Goal: Information Seeking & Learning: Learn about a topic

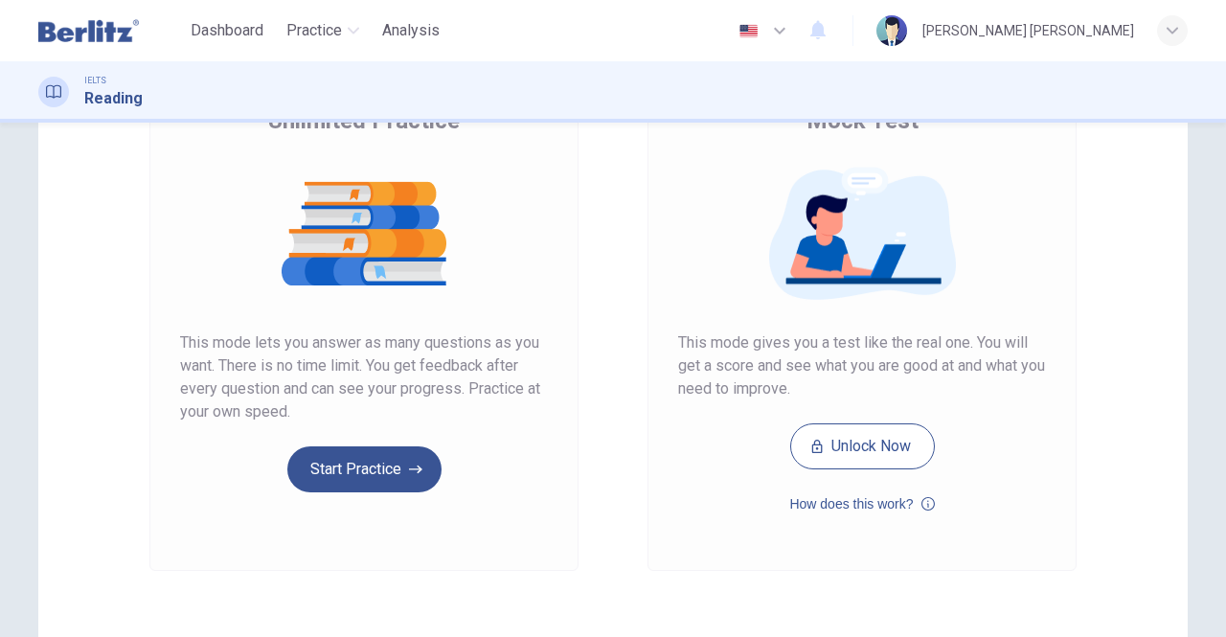
scroll to position [192, 0]
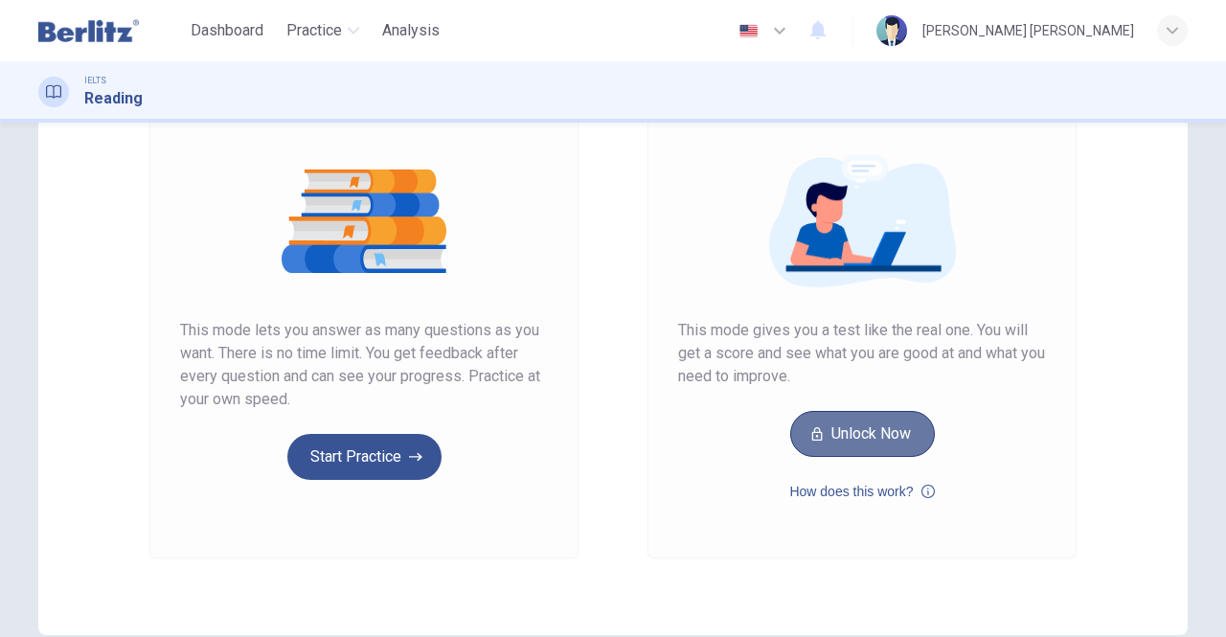
click at [845, 439] on button "Unlock Now" at bounding box center [862, 434] width 145 height 46
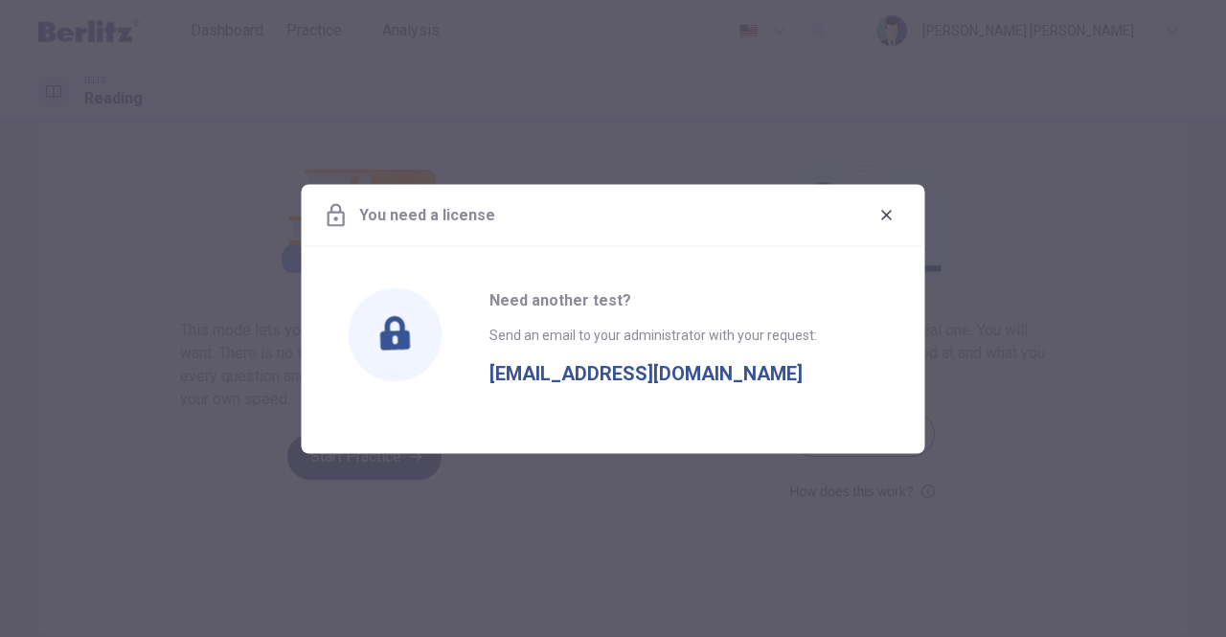
click at [888, 215] on icon "button" at bounding box center [886, 215] width 11 height 11
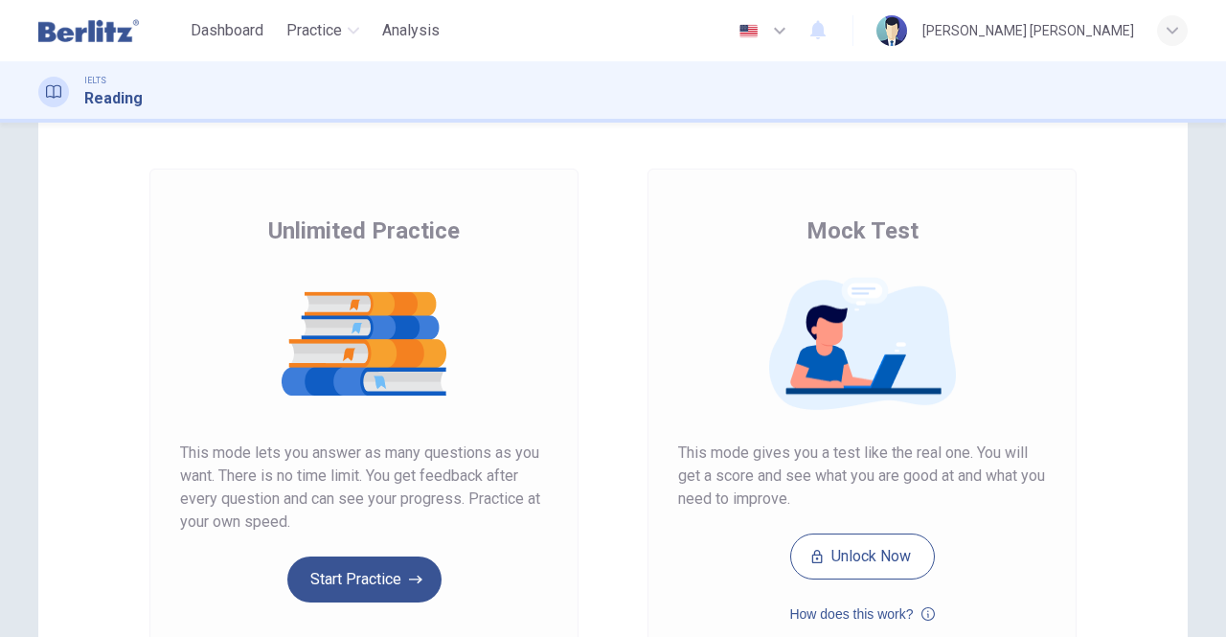
scroll to position [287, 0]
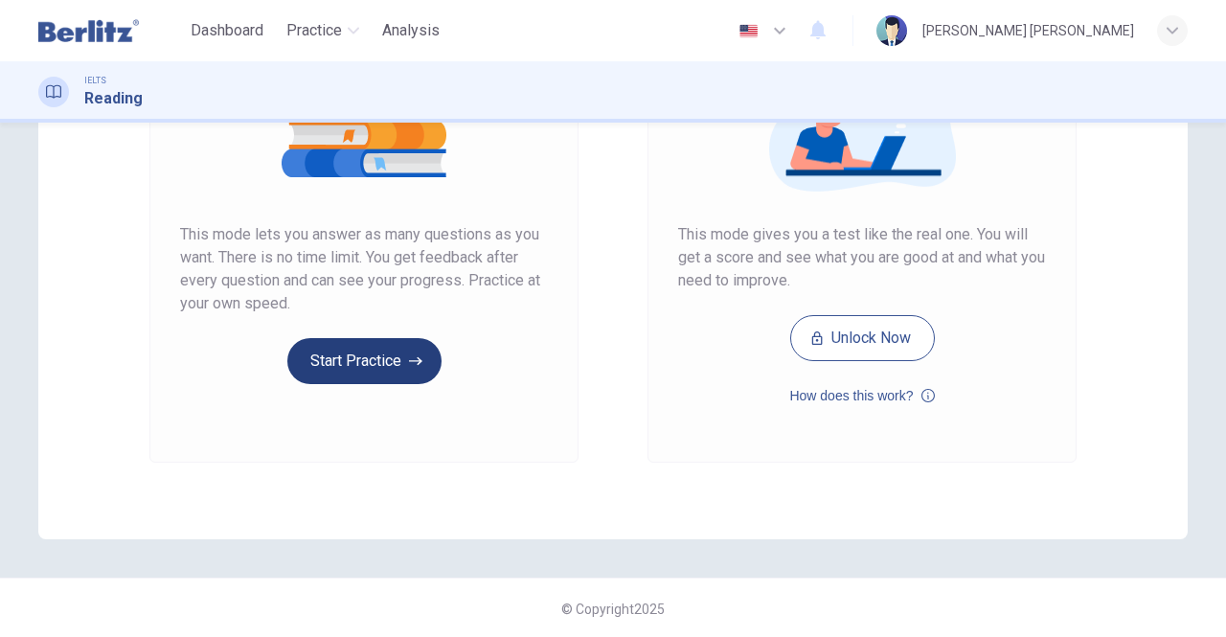
click at [350, 364] on button "Start Practice" at bounding box center [364, 361] width 154 height 46
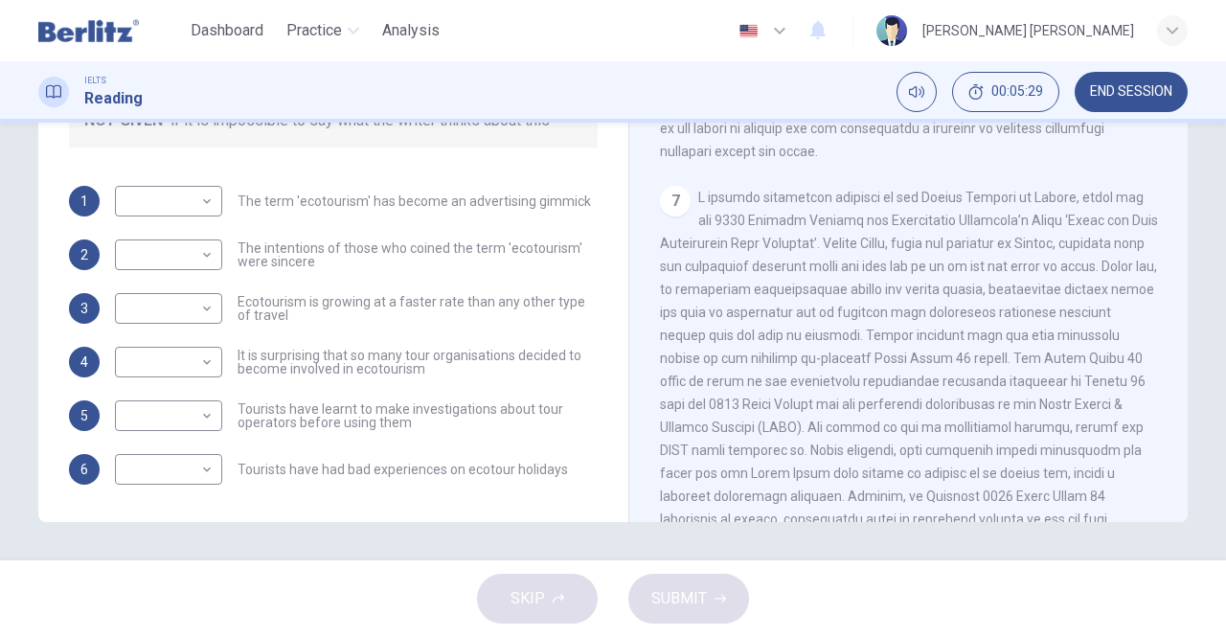
scroll to position [1532, 0]
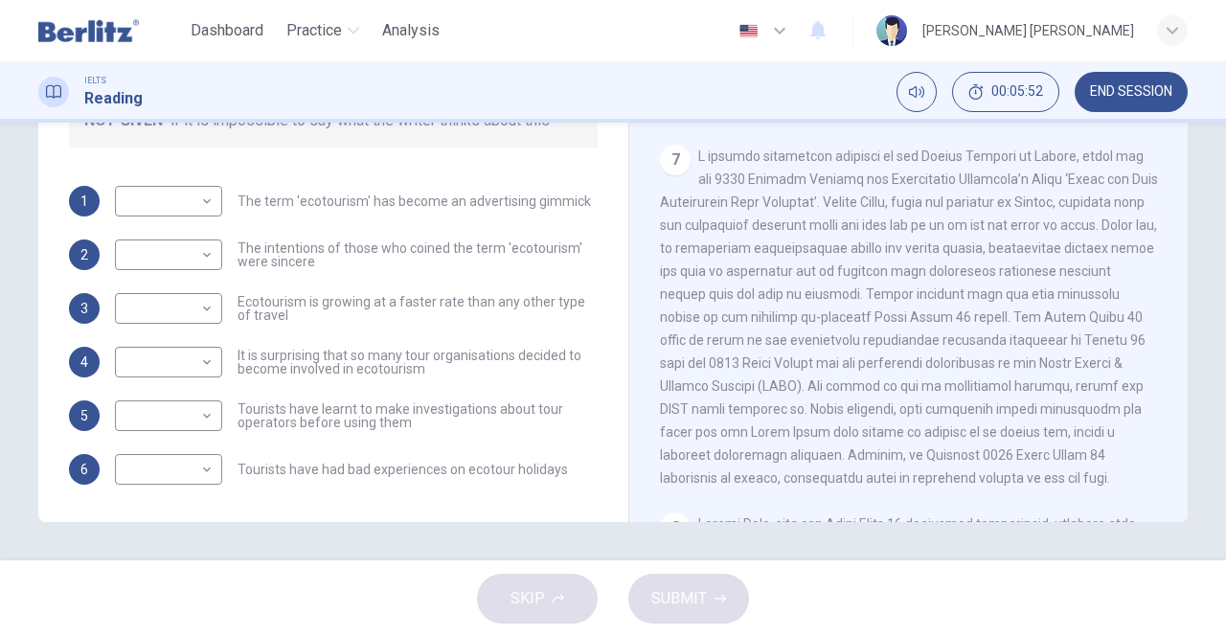
drag, startPoint x: 732, startPoint y: 399, endPoint x: 756, endPoint y: 417, distance: 29.5
click at [732, 399] on span at bounding box center [909, 316] width 498 height 337
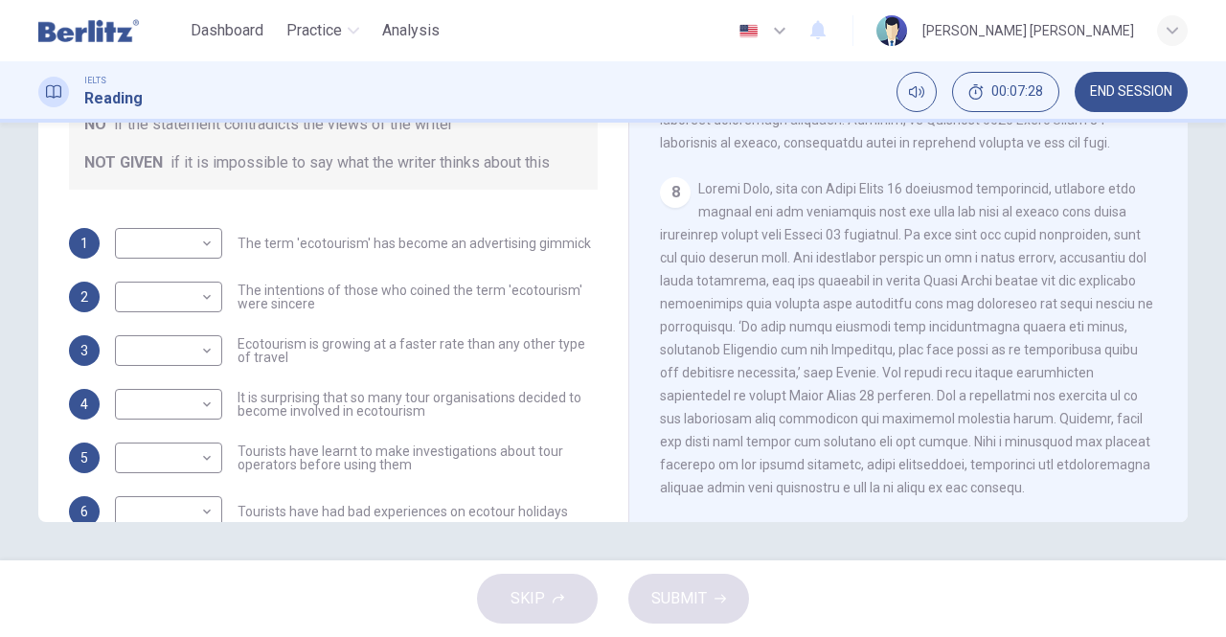
scroll to position [0, 0]
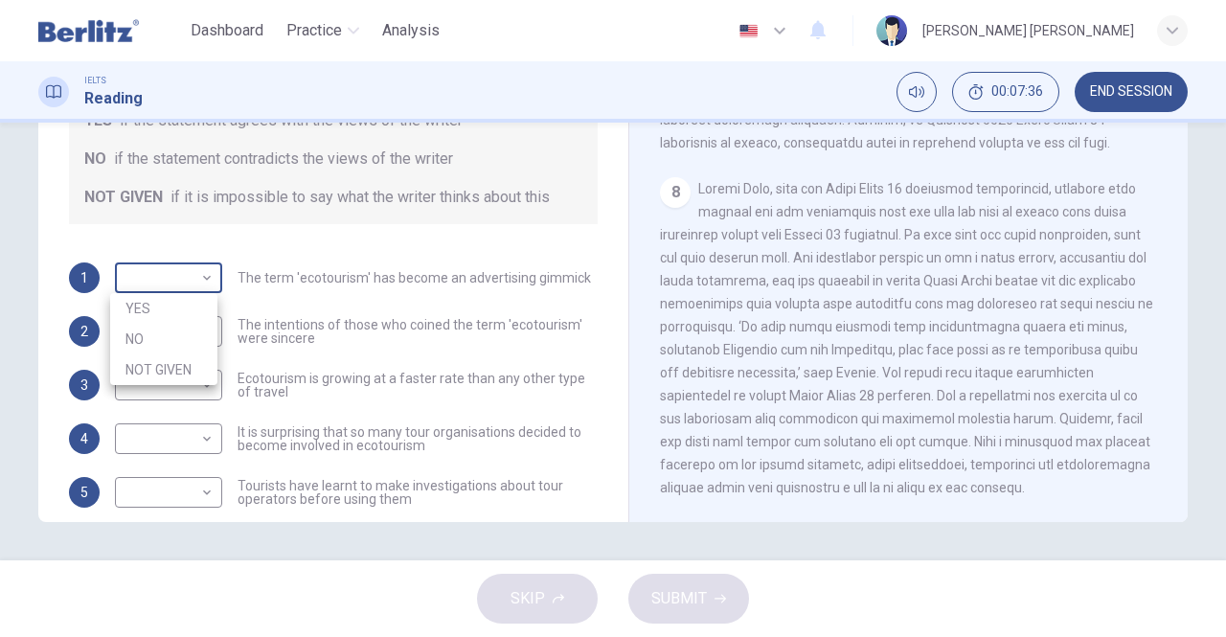
click at [199, 275] on body "This site uses cookies, as explained in our Privacy Policy . If you agree to th…" at bounding box center [613, 318] width 1226 height 637
click at [163, 305] on li "YES" at bounding box center [163, 308] width 107 height 31
type input "***"
click at [205, 325] on body "This site uses cookies, as explained in our Privacy Policy . If you agree to th…" at bounding box center [613, 318] width 1226 height 637
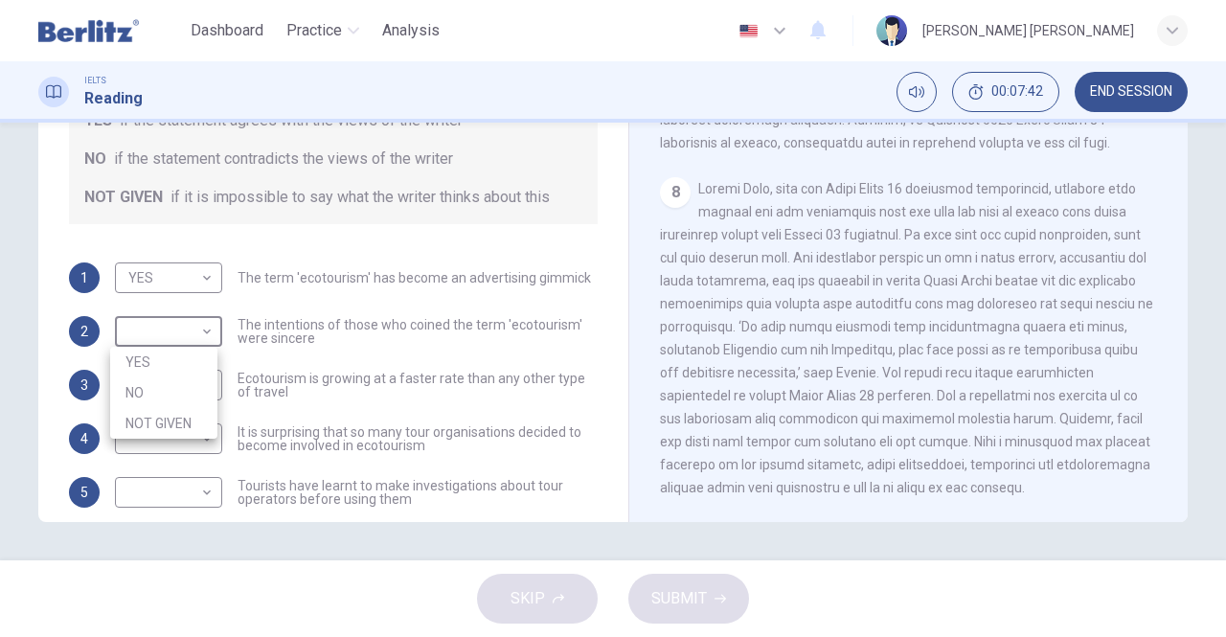
click at [161, 359] on li "YES" at bounding box center [163, 362] width 107 height 31
type input "***"
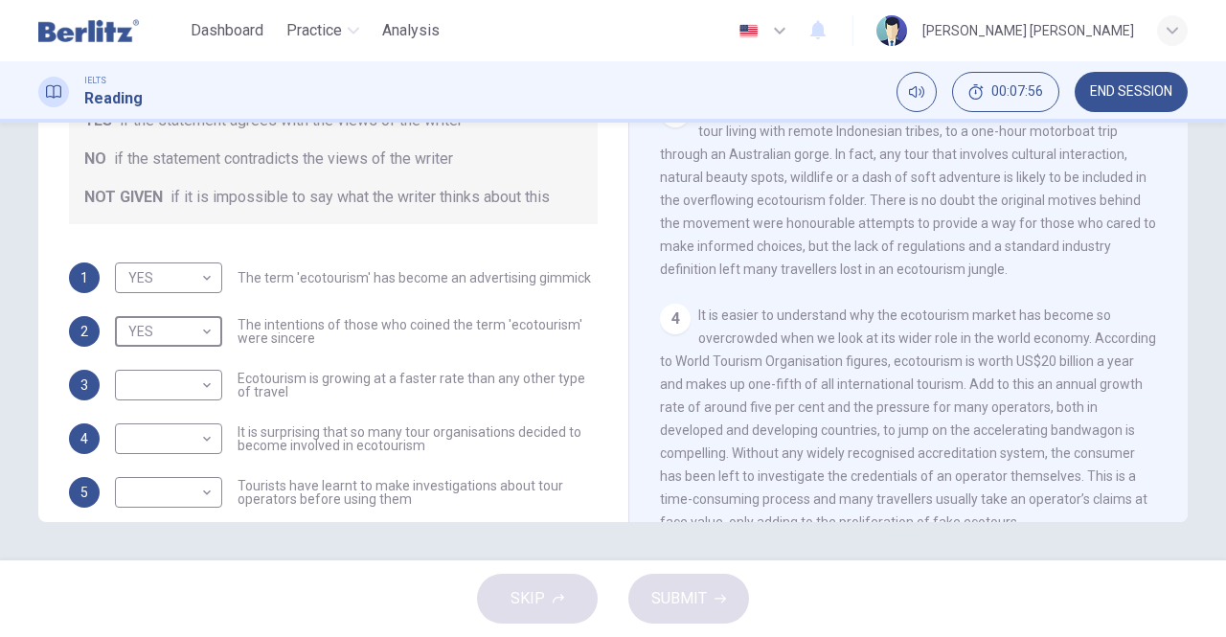
scroll to position [506, 0]
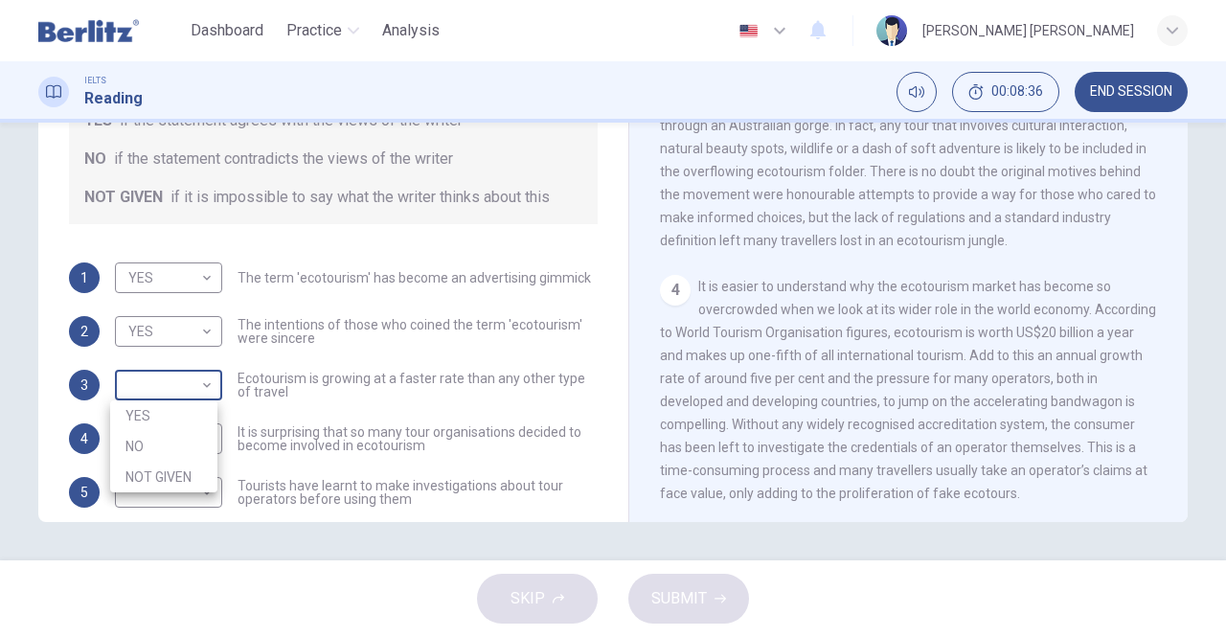
click at [205, 383] on body "This site uses cookies, as explained in our Privacy Policy . If you agree to th…" at bounding box center [613, 318] width 1226 height 637
click at [155, 478] on li "NOT GIVEN" at bounding box center [163, 477] width 107 height 31
type input "*********"
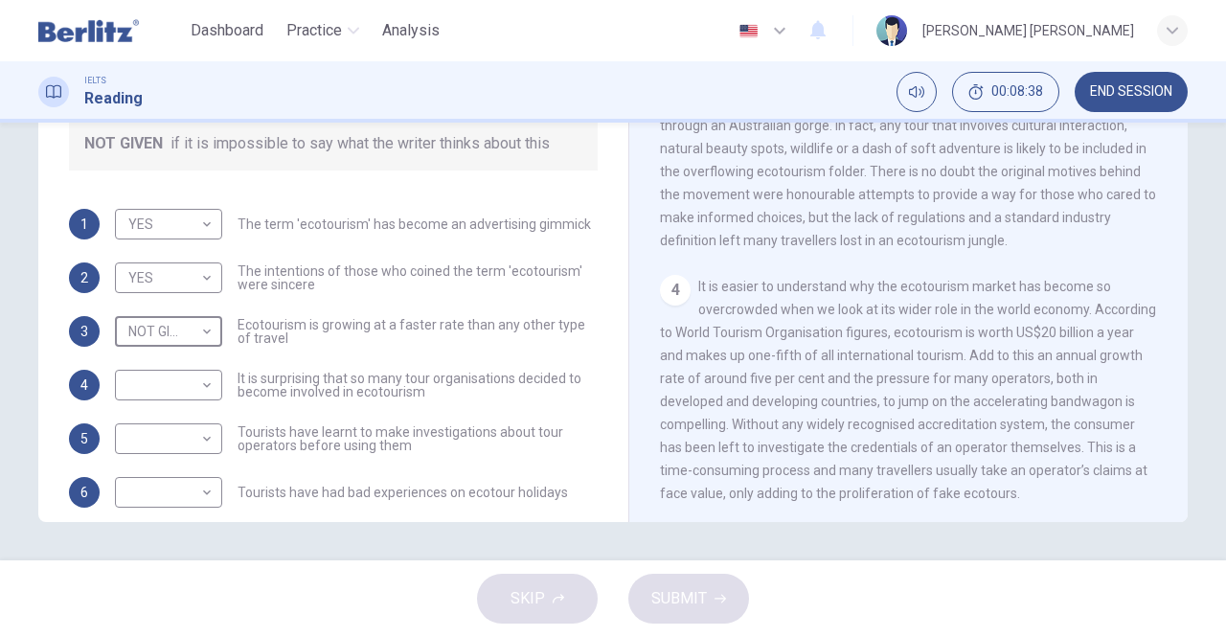
scroll to position [77, 0]
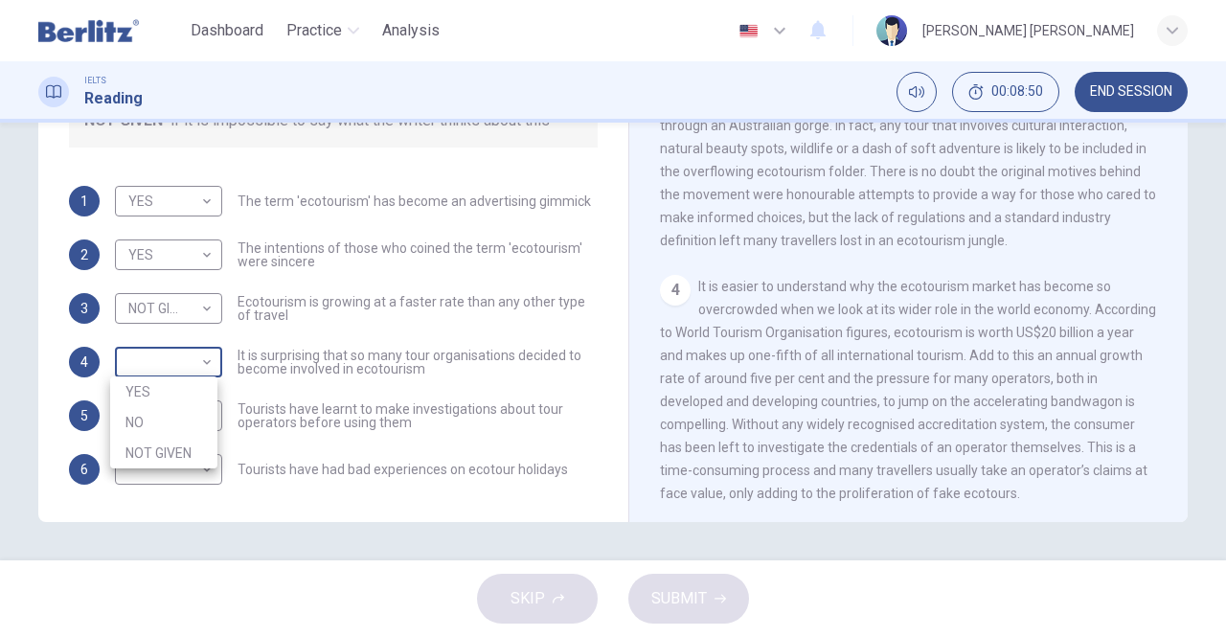
click at [199, 357] on body "This site uses cookies, as explained in our Privacy Policy . If you agree to th…" at bounding box center [613, 318] width 1226 height 637
click at [170, 419] on li "NO" at bounding box center [163, 422] width 107 height 31
type input "**"
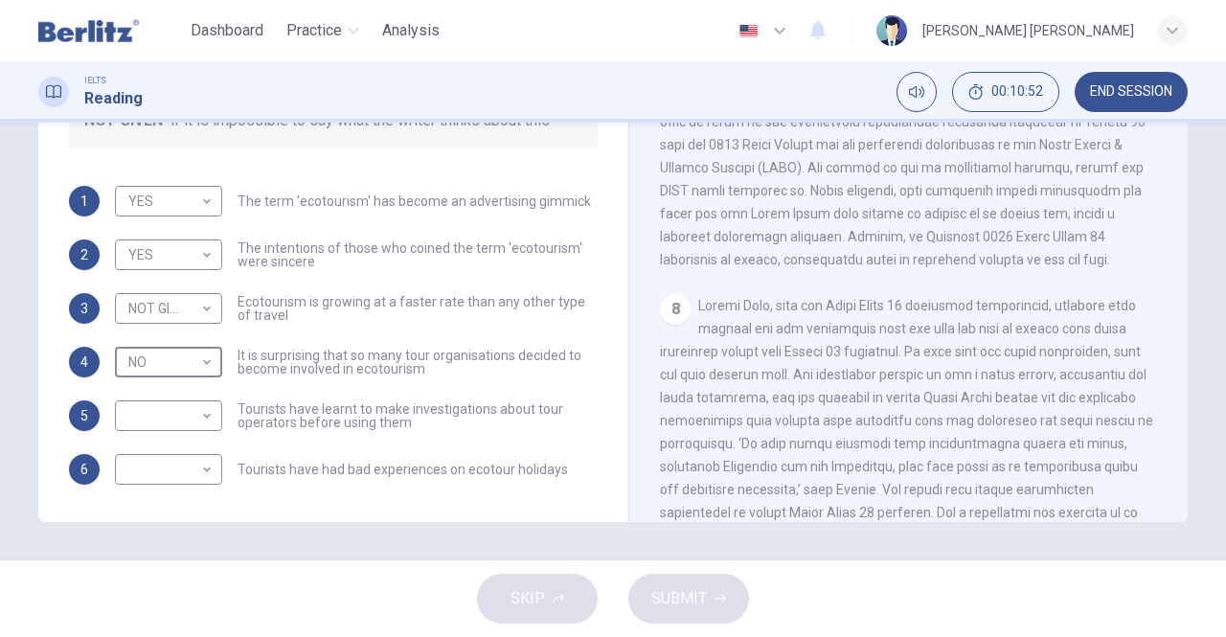
scroll to position [1846, 0]
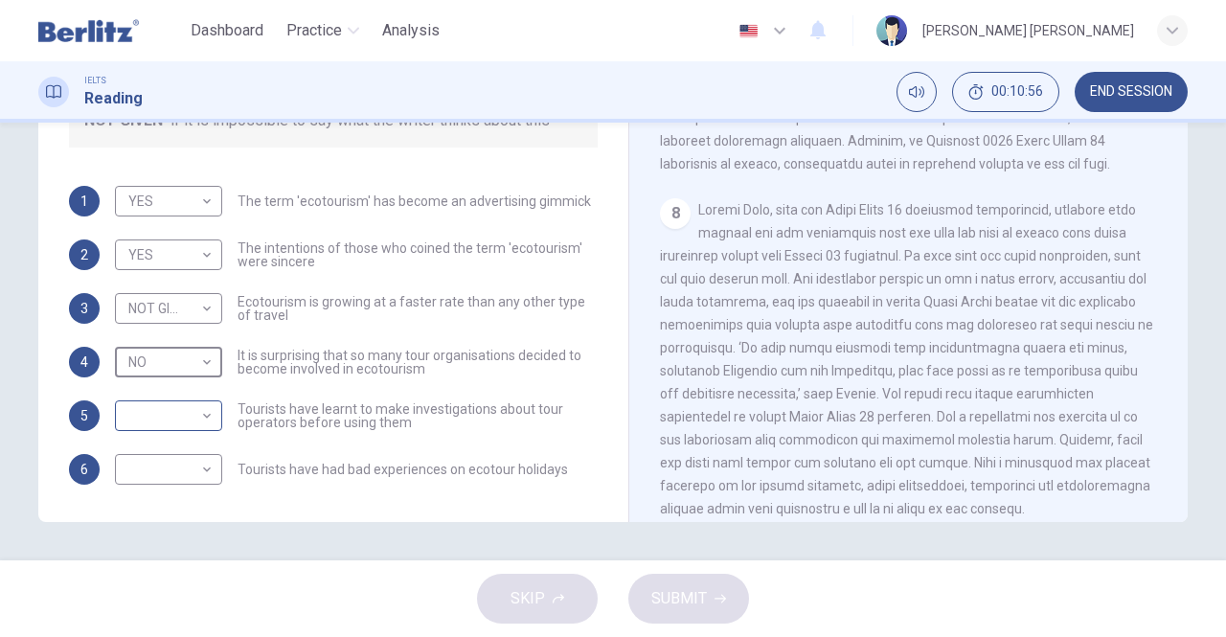
click at [199, 417] on body "This site uses cookies, as explained in our Privacy Policy . If you agree to th…" at bounding box center [613, 318] width 1226 height 637
click at [142, 505] on li "NOT GIVEN" at bounding box center [163, 506] width 107 height 31
type input "*********"
click at [202, 465] on body "This site uses cookies, as explained in our Privacy Policy . If you agree to th…" at bounding box center [613, 318] width 1226 height 637
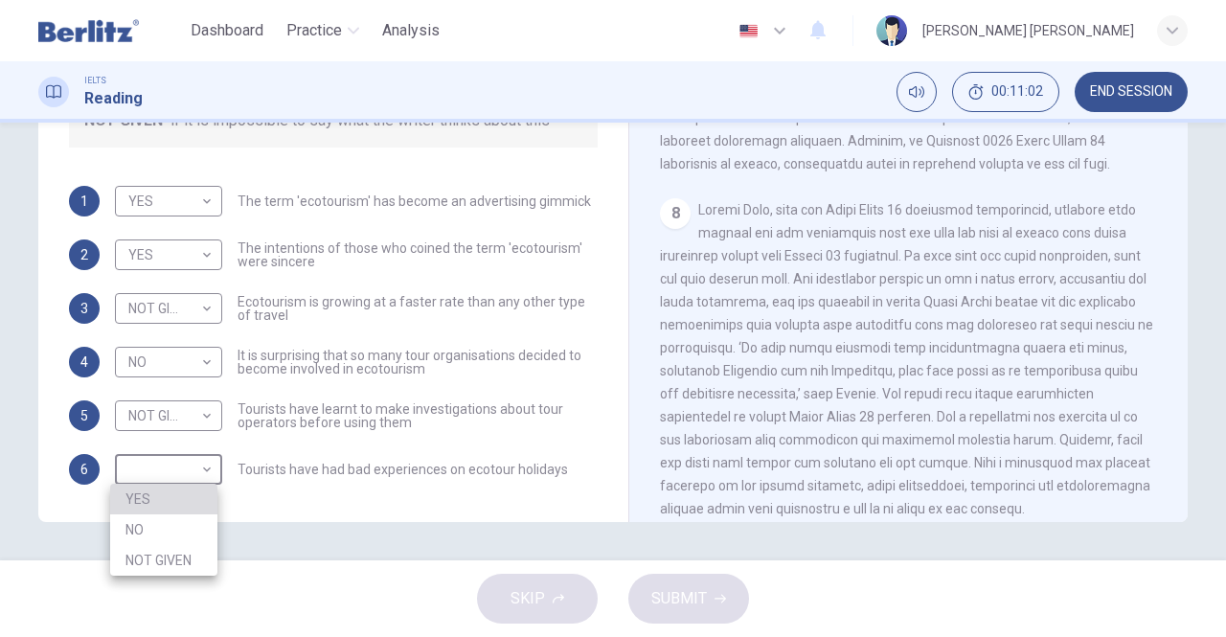
click at [149, 493] on li "YES" at bounding box center [163, 499] width 107 height 31
type input "***"
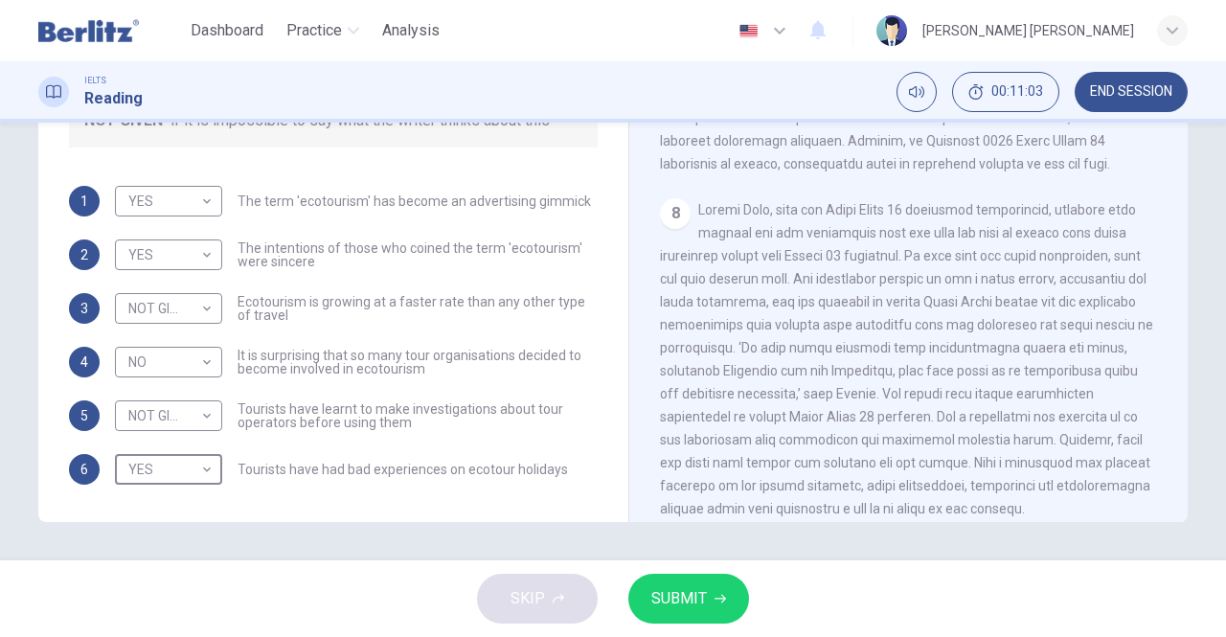
click at [663, 606] on span "SUBMIT" at bounding box center [679, 598] width 56 height 27
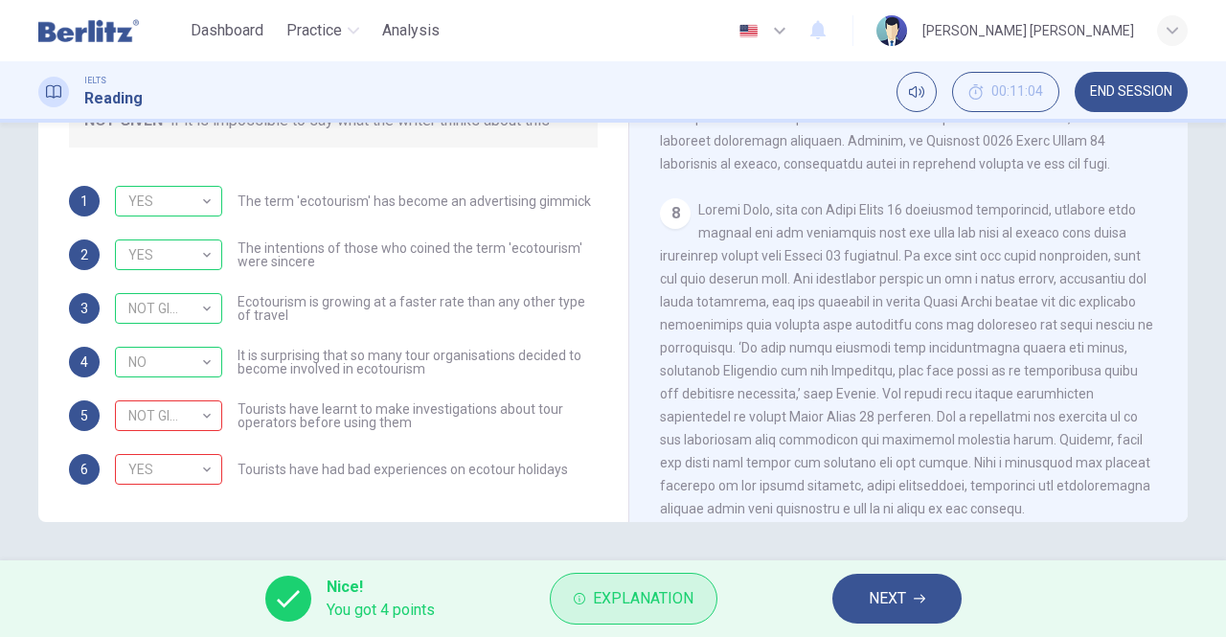
click at [630, 600] on span "Explanation" at bounding box center [643, 598] width 101 height 27
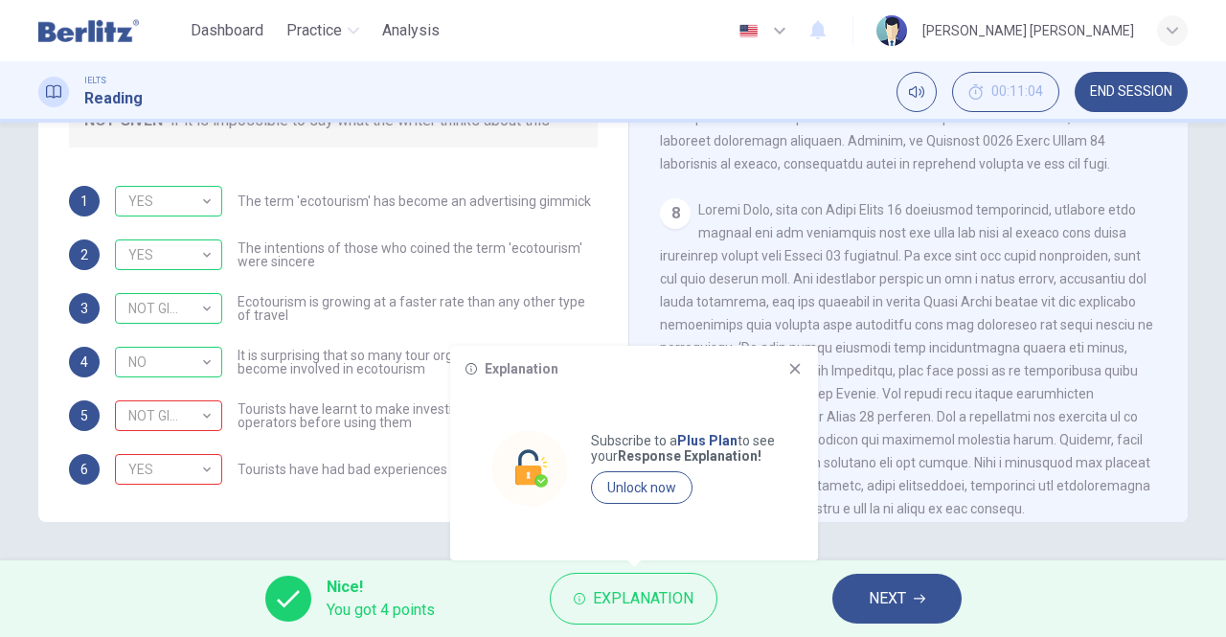
click at [791, 364] on icon at bounding box center [794, 368] width 15 height 15
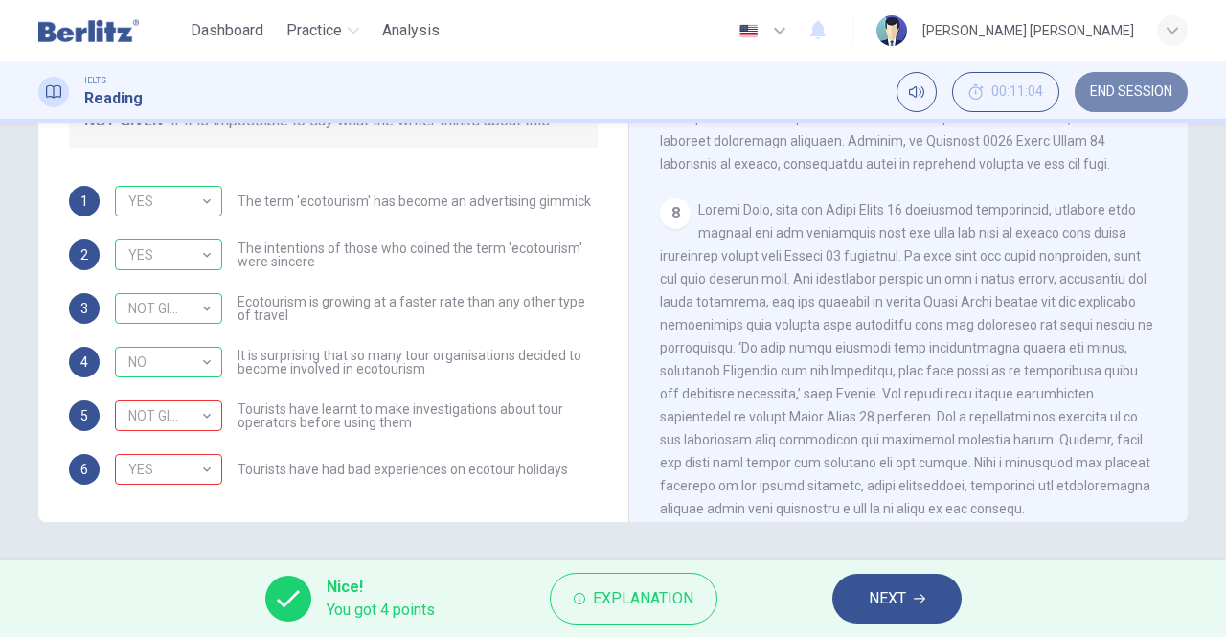
click at [1115, 90] on span "END SESSION" at bounding box center [1131, 91] width 82 height 15
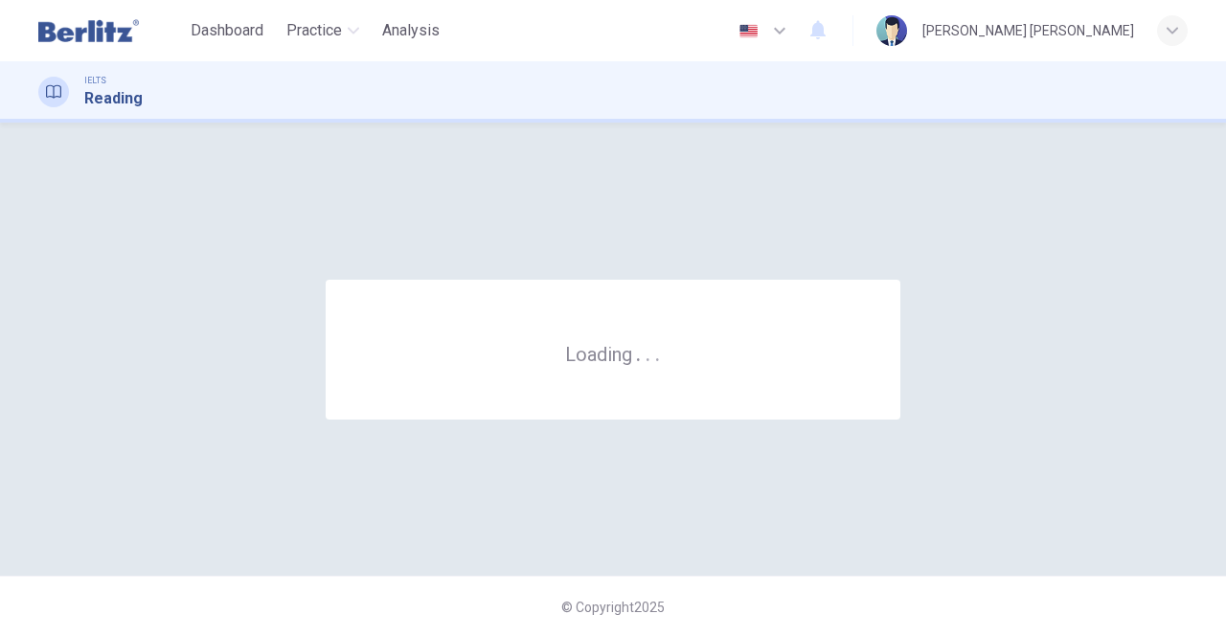
scroll to position [0, 0]
